Goal: Task Accomplishment & Management: Use online tool/utility

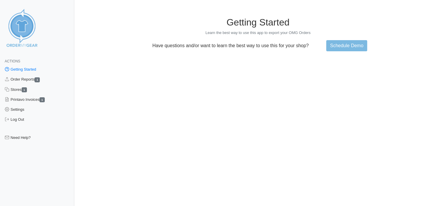
scroll to position [68, 0]
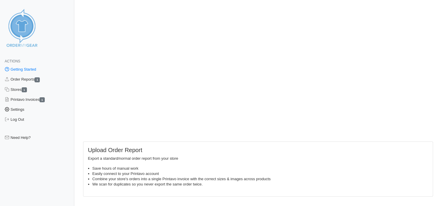
click at [21, 109] on link "Settings" at bounding box center [37, 109] width 74 height 10
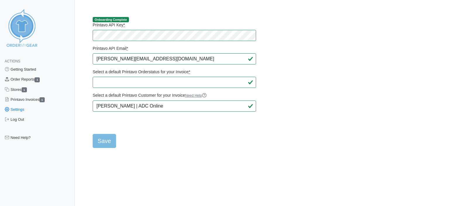
click at [33, 79] on link "Order Reports 1" at bounding box center [37, 79] width 75 height 10
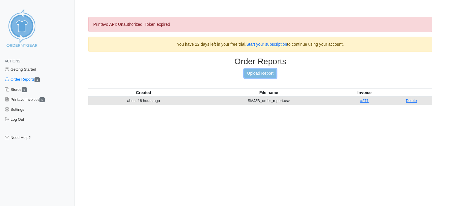
click at [257, 72] on link "Upload Report" at bounding box center [261, 73] width 32 height 9
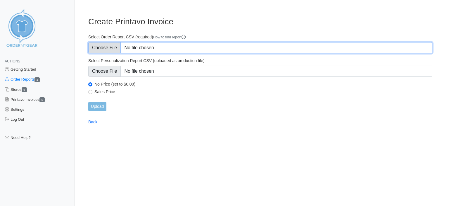
click at [108, 46] on input "Select Order Report CSV (required) How to find report" at bounding box center [260, 47] width 344 height 11
type input "C:\fakepath\5W7TK_order_report (1).csv"
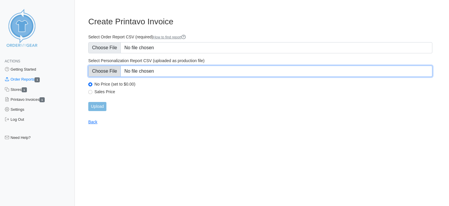
click at [141, 71] on input "Select Personalization Report CSV (uploaded as production file)" at bounding box center [260, 71] width 344 height 11
click at [162, 71] on input "Select Personalization Report CSV (uploaded as production file)" at bounding box center [260, 71] width 344 height 11
click at [164, 72] on input "Select Personalization Report CSV (uploaded as production file)" at bounding box center [260, 71] width 344 height 11
type input "C:\fakepath\CSV 5W7TK_personalization_report.csv"
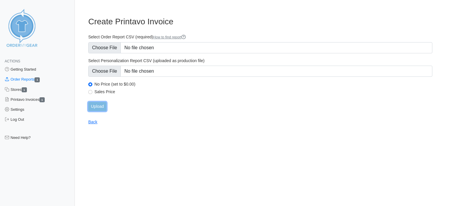
click at [100, 105] on input "Upload" at bounding box center [97, 106] width 18 height 9
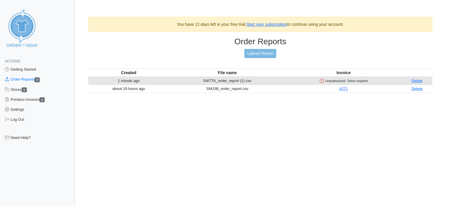
click at [335, 80] on div "Unauthorized: Token expired" at bounding box center [344, 80] width 114 height 5
click at [22, 109] on link "Settings" at bounding box center [37, 109] width 75 height 10
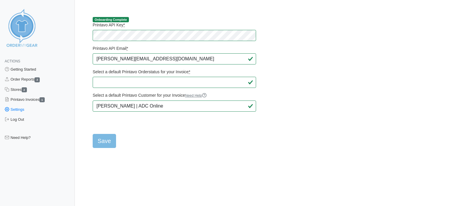
click at [24, 110] on link "Settings" at bounding box center [37, 109] width 75 height 10
click at [83, 34] on main "Onboarding Complete Printavo API Key * Printavo API Email * adam@adcstore.ca Se…" at bounding box center [260, 79] width 358 height 138
click at [80, 55] on div "Actions Getting Started Order Reports 2 Stores 2 Printavo Invoices 1 Settings L…" at bounding box center [225, 79] width 430 height 138
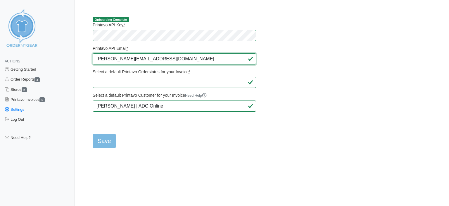
click at [162, 58] on input "adam@adcstore.ca" at bounding box center [175, 58] width 164 height 11
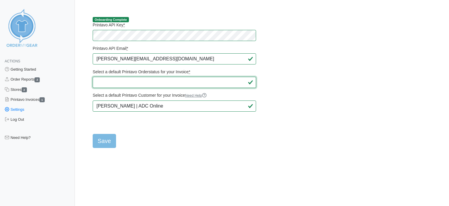
click at [184, 80] on select "Select a default Printavo Orderstatus for your Invoice *" at bounding box center [175, 82] width 164 height 11
drag, startPoint x: 296, startPoint y: 79, endPoint x: 290, endPoint y: 79, distance: 5.9
click at [293, 79] on main "Onboarding Complete Printavo API Key * Printavo API Email * adam@adcstore.ca Se…" at bounding box center [260, 79] width 358 height 138
click at [252, 82] on select "Select a default Printavo Orderstatus for your Invoice *" at bounding box center [175, 82] width 164 height 11
drag, startPoint x: 298, startPoint y: 83, endPoint x: 276, endPoint y: 83, distance: 21.7
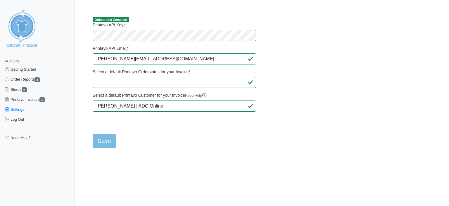
click at [298, 83] on main "Onboarding Complete Printavo API Key * Printavo API Email * adam@adcstore.ca Se…" at bounding box center [260, 79] width 358 height 138
click at [190, 72] on abbr "*" at bounding box center [189, 71] width 1 height 5
click at [206, 77] on select "Select a default Printavo Orderstatus for your Invoice *" at bounding box center [175, 82] width 164 height 11
click at [104, 139] on input "Save" at bounding box center [104, 141] width 23 height 14
type input "Saving..."
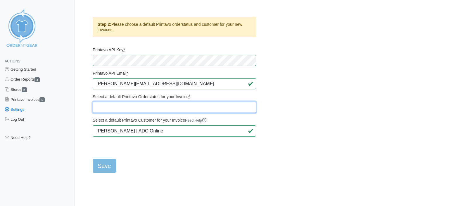
click at [219, 107] on select "Quote QUOTE AWAITING APPROVAL QUOTE APPROVED QUOTE APPROVED - SCREEN PRINT QUOT…" at bounding box center [175, 107] width 164 height 11
select select "503456"
click at [93, 102] on select "Quote QUOTE AWAITING APPROVAL QUOTE APPROVED QUOTE APPROVED - SCREEN PRINT QUOT…" at bounding box center [175, 107] width 164 height 11
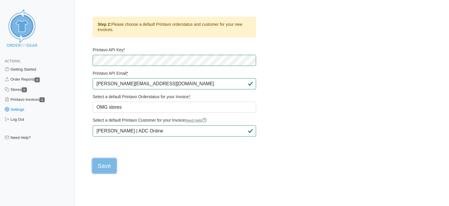
click at [103, 166] on input "Save" at bounding box center [104, 166] width 23 height 14
type input "Saving..."
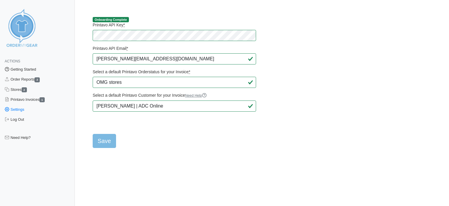
click at [32, 70] on link "Getting Started" at bounding box center [37, 69] width 75 height 10
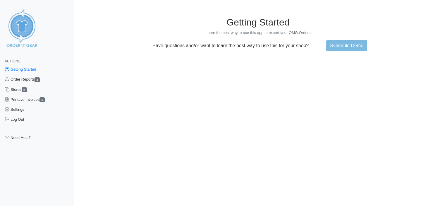
click at [29, 79] on link "Order Reports 2" at bounding box center [37, 79] width 74 height 10
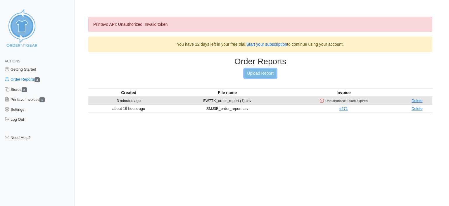
click at [260, 72] on link "Upload Report" at bounding box center [261, 73] width 32 height 9
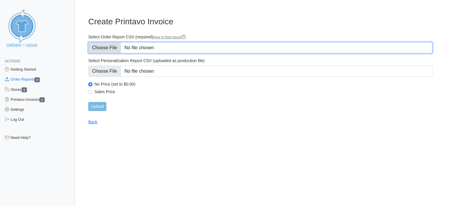
click at [157, 48] on input "Select Order Report CSV (required) How to find report" at bounding box center [260, 47] width 344 height 11
type input "C:\fakepath\5W7TK_order_report (1).csv"
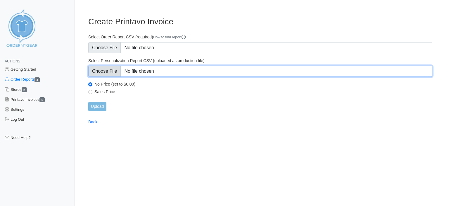
click at [154, 70] on input "Select Personalization Report CSV (uploaded as production file)" at bounding box center [260, 71] width 344 height 11
type input "C:\fakepath\CSV 5W7TK_personalization_report.csv"
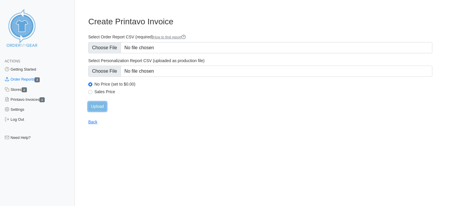
click at [100, 105] on input "Upload" at bounding box center [97, 106] width 18 height 9
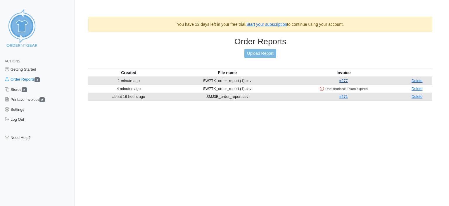
click at [348, 80] on link "#277" at bounding box center [344, 80] width 8 height 4
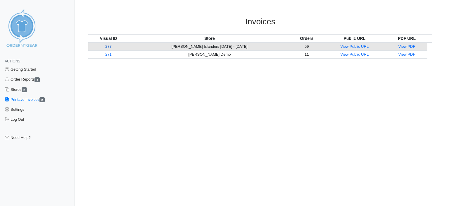
click at [112, 46] on link "277" at bounding box center [108, 46] width 6 height 4
